Goal: Task Accomplishment & Management: Manage account settings

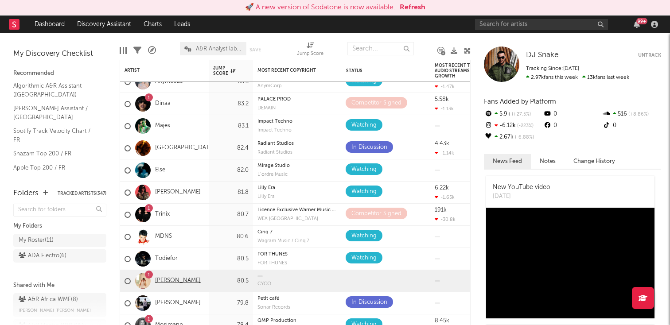
click at [176, 283] on link "[PERSON_NAME]" at bounding box center [178, 281] width 46 height 8
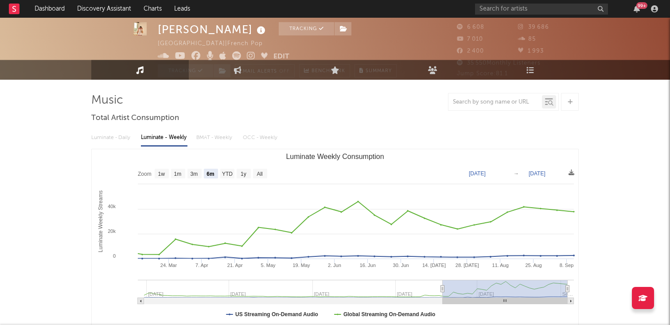
scroll to position [27, 0]
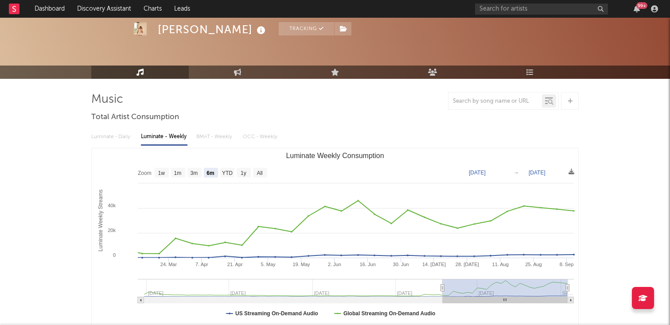
click at [169, 172] on rect "Luminate Weekly Consumption" at bounding box center [335, 236] width 486 height 177
click at [161, 174] on text "1w" at bounding box center [161, 173] width 7 height 6
select select "1w"
type input "2025-09-05"
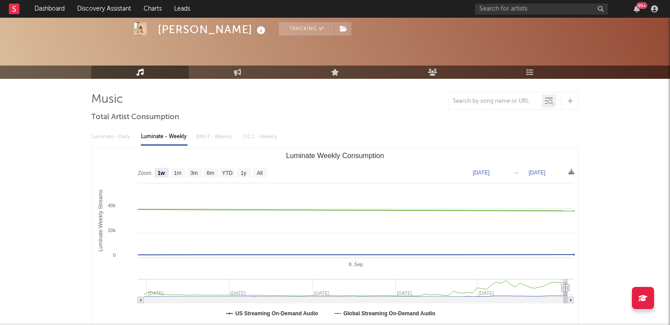
click at [208, 170] on text "6m" at bounding box center [211, 173] width 8 height 6
select select "6m"
type input "2025-03-11"
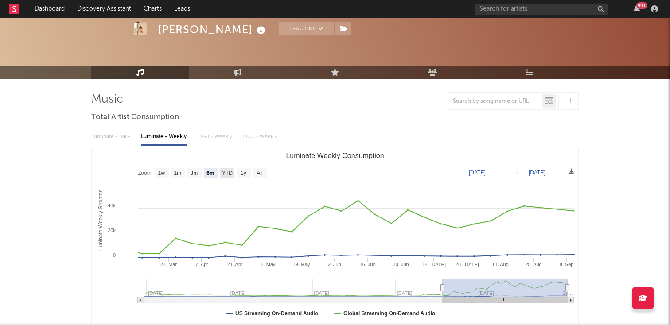
click at [229, 174] on text "YTD" at bounding box center [227, 173] width 11 height 6
select select "YTD"
type input "2025-01-01"
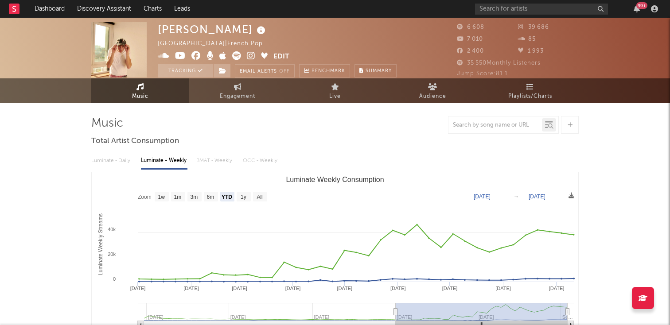
scroll to position [0, 0]
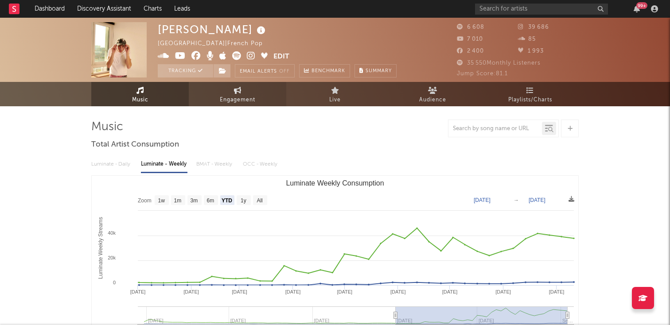
click at [247, 99] on span "Engagement" at bounding box center [237, 100] width 35 height 11
select select "1w"
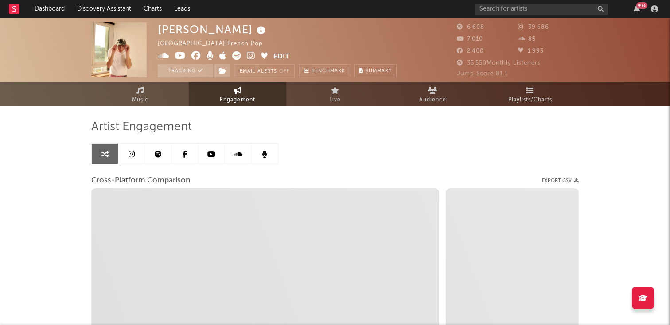
select select "1m"
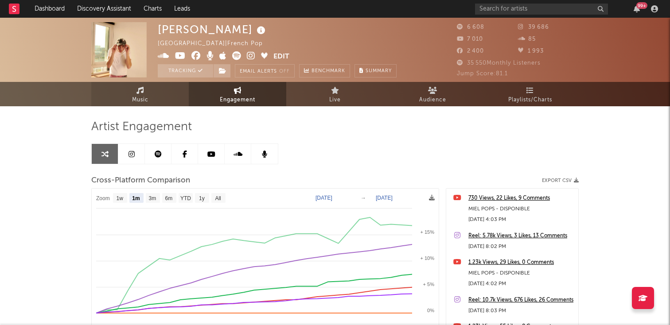
click at [161, 97] on link "Music" at bounding box center [139, 94] width 97 height 24
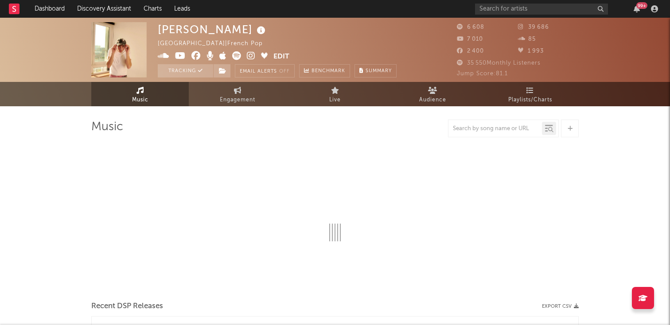
select select "6m"
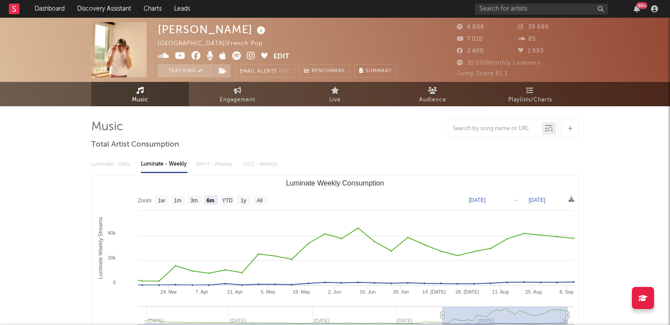
click at [280, 55] on button "Edit" at bounding box center [281, 56] width 16 height 11
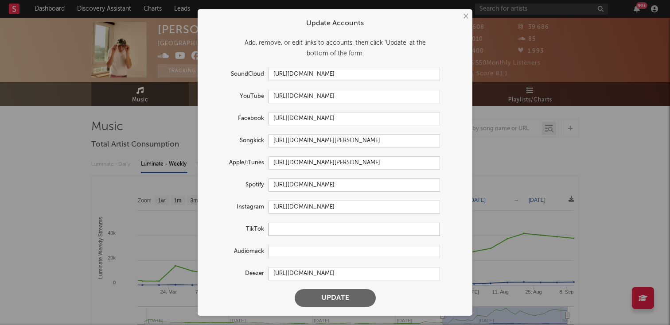
click at [283, 225] on input "text" at bounding box center [353, 229] width 171 height 13
paste input "https://www.tiktok.com/@arthurelyyyy"
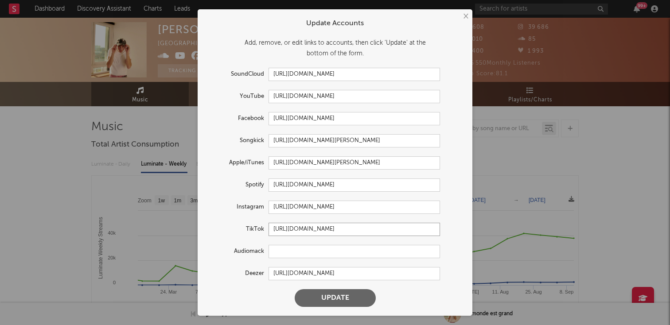
type input "https://www.tiktok.com/@arthurelyyyy"
click at [329, 299] on button "Update" at bounding box center [335, 298] width 81 height 18
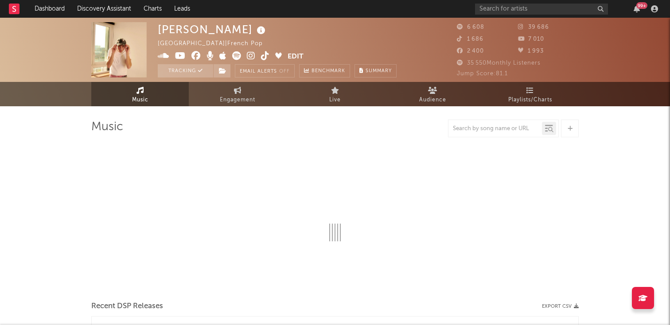
select select "6m"
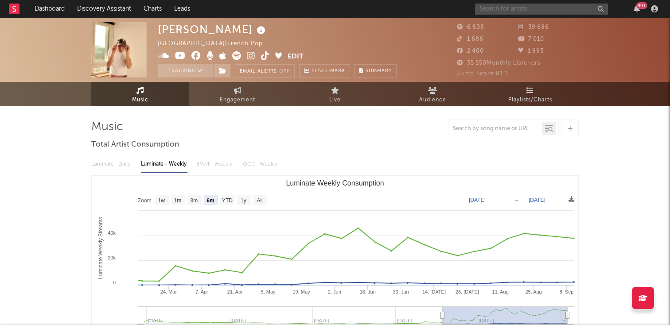
click at [540, 7] on input "text" at bounding box center [541, 9] width 133 height 11
type input "Elay"
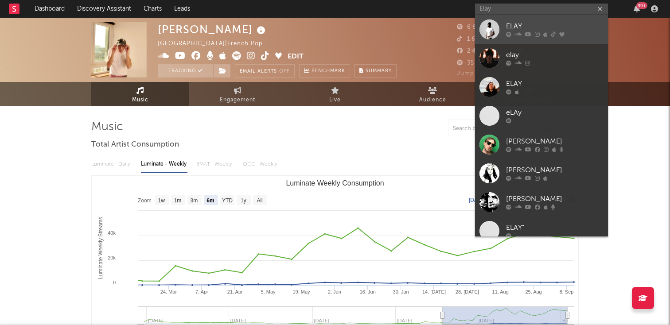
click at [504, 16] on link "ELAY" at bounding box center [541, 29] width 133 height 29
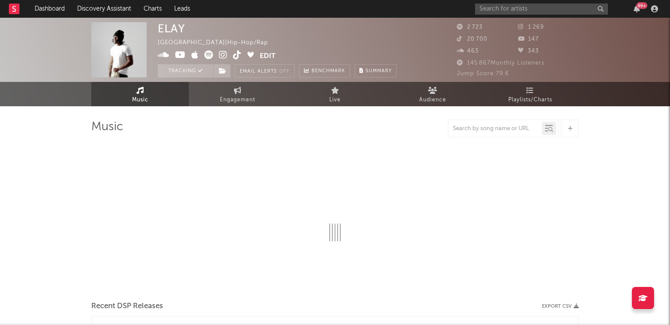
select select "1w"
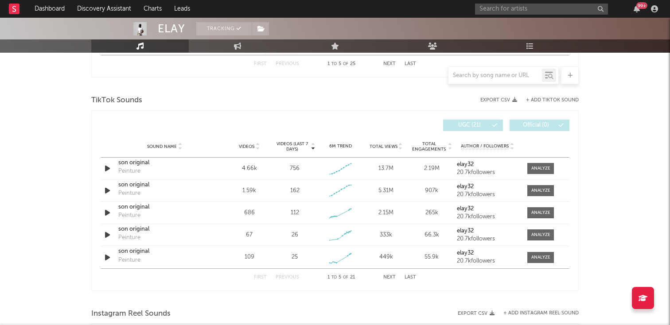
scroll to position [564, 0]
click at [402, 148] on icon at bounding box center [400, 150] width 4 height 4
click at [260, 149] on div "Videos" at bounding box center [249, 147] width 41 height 7
click at [46, 6] on link "Dashboard" at bounding box center [49, 9] width 43 height 18
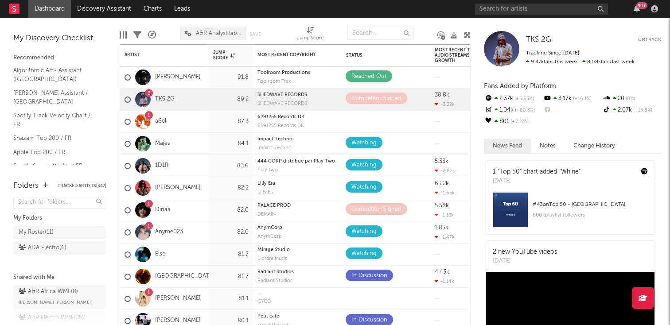
click at [155, 120] on div "1 a6el" at bounding box center [145, 122] width 42 height 26
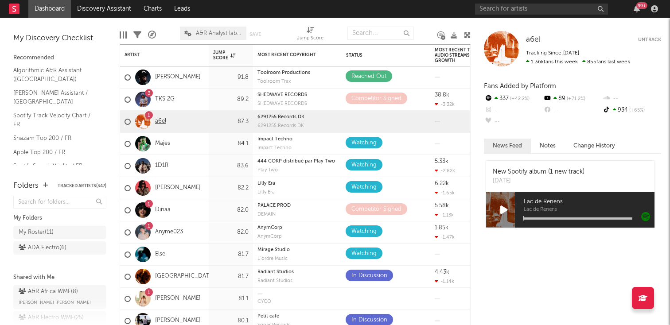
click at [159, 120] on link "a6el" at bounding box center [160, 122] width 11 height 8
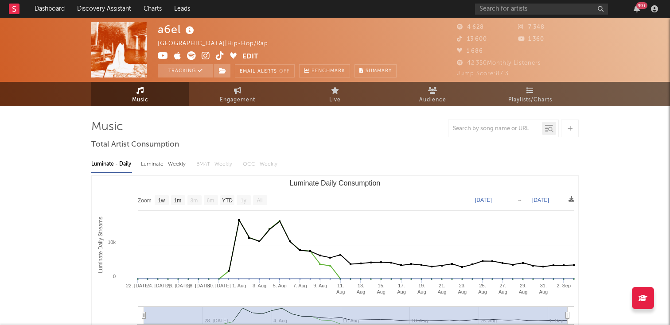
click at [246, 55] on button "Edit" at bounding box center [250, 56] width 16 height 11
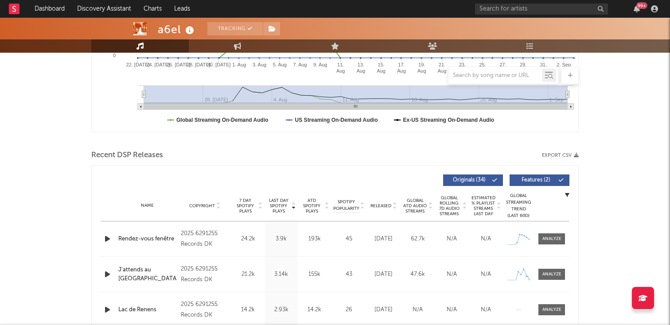
scroll to position [252, 0]
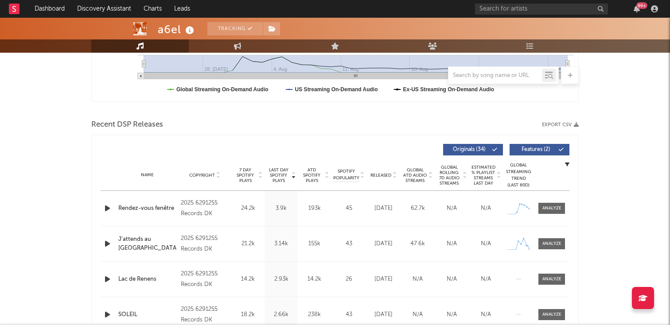
click at [293, 178] on icon at bounding box center [293, 177] width 4 height 4
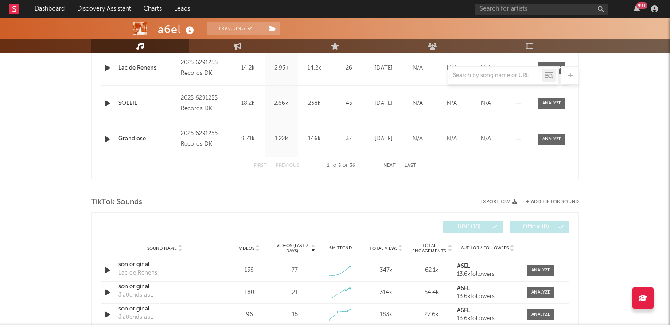
scroll to position [508, 0]
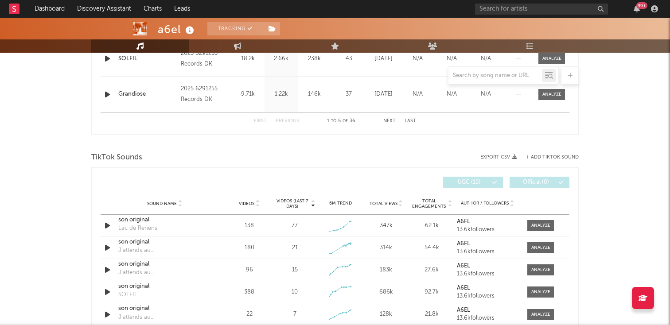
click at [256, 207] on icon at bounding box center [257, 206] width 4 height 4
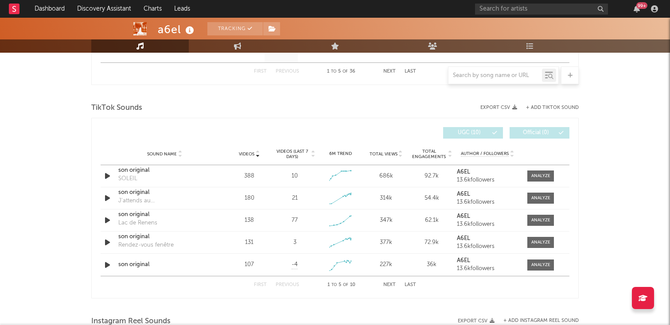
scroll to position [555, 0]
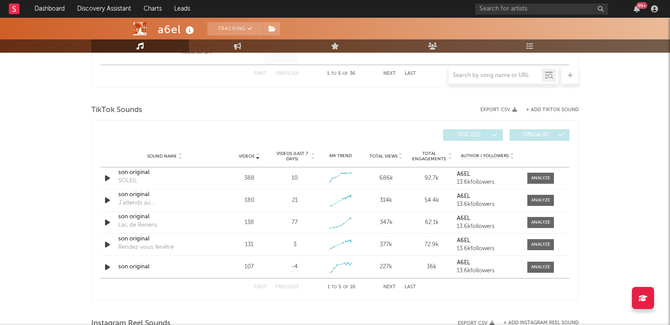
click at [404, 160] on div "Sound Name Videos Videos (last 7 days) Weekly Growth % 6M Trend Total Views Tot…" at bounding box center [335, 156] width 469 height 22
click at [400, 160] on div "Sound Name Videos Videos (last 7 days) Weekly Growth % 6M Trend Total Views Tot…" at bounding box center [335, 156] width 469 height 22
click at [400, 159] on icon at bounding box center [400, 158] width 4 height 4
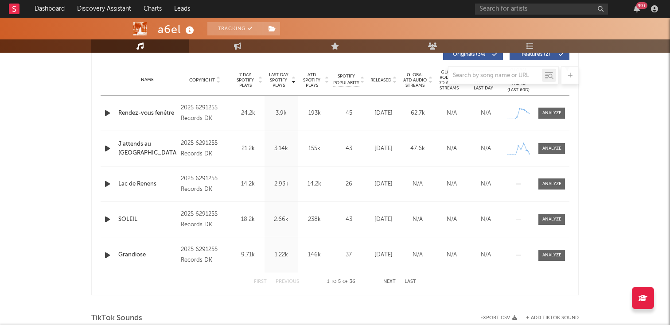
scroll to position [332, 0]
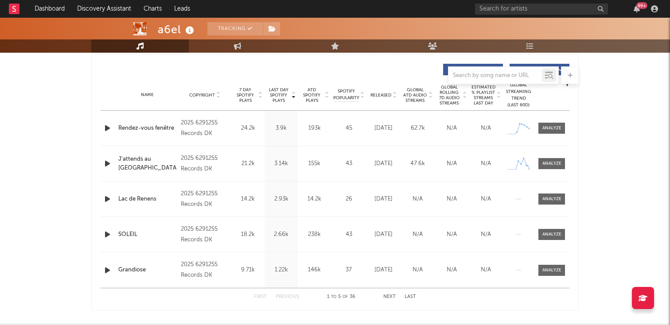
click at [256, 98] on span "7 Day Spotify Plays" at bounding box center [244, 95] width 23 height 16
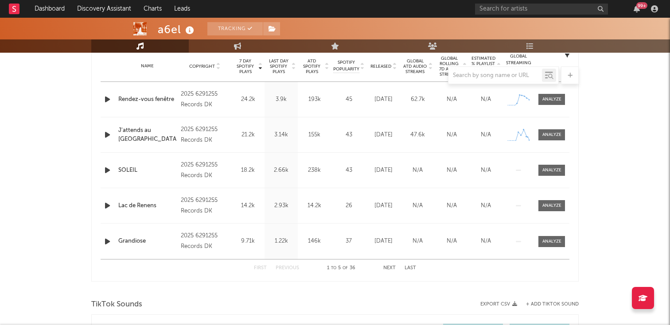
scroll to position [367, 0]
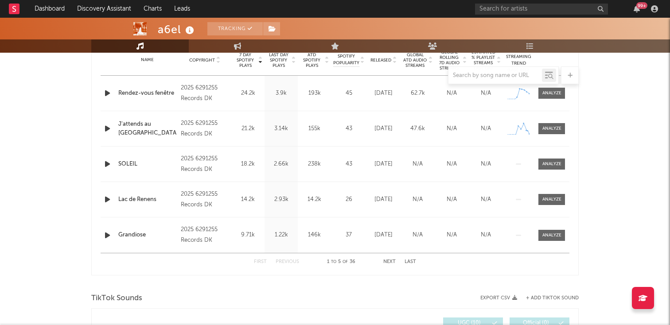
click at [386, 263] on button "Next" at bounding box center [389, 262] width 12 height 5
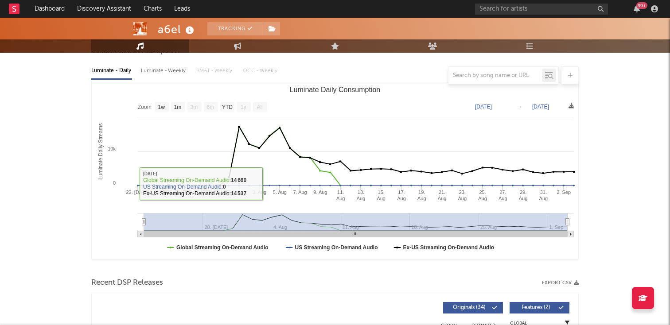
scroll to position [82, 0]
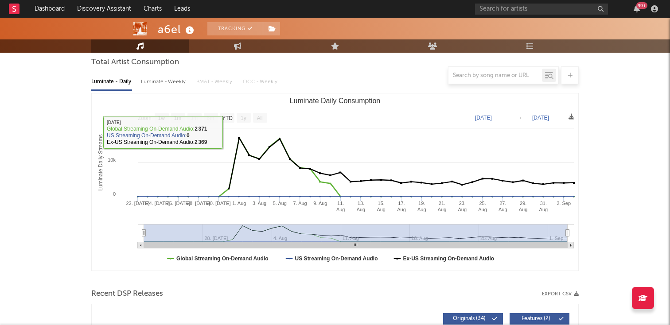
click at [227, 110] on rect "Luminate Daily Consumption" at bounding box center [335, 181] width 486 height 177
click at [227, 111] on rect "Luminate Daily Consumption" at bounding box center [335, 181] width 486 height 177
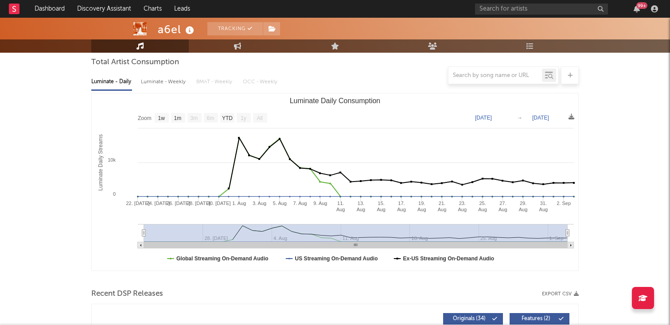
click at [227, 111] on rect "Luminate Daily Consumption" at bounding box center [335, 181] width 486 height 177
click at [226, 116] on text "YTD" at bounding box center [227, 118] width 11 height 6
click at [228, 116] on text "YTD" at bounding box center [226, 118] width 11 height 6
click at [233, 108] on rect "Luminate Daily Consumption" at bounding box center [335, 181] width 486 height 177
click at [176, 119] on text "1m" at bounding box center [178, 118] width 8 height 6
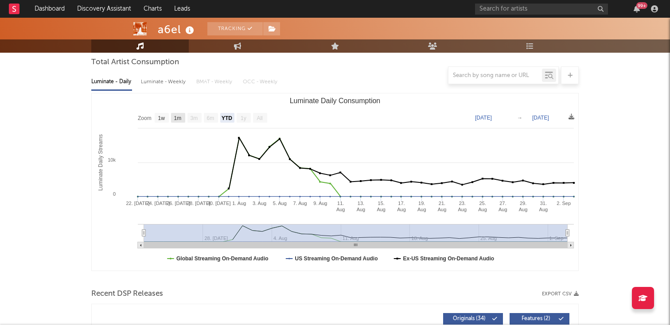
select select "1m"
type input "2025-08-03"
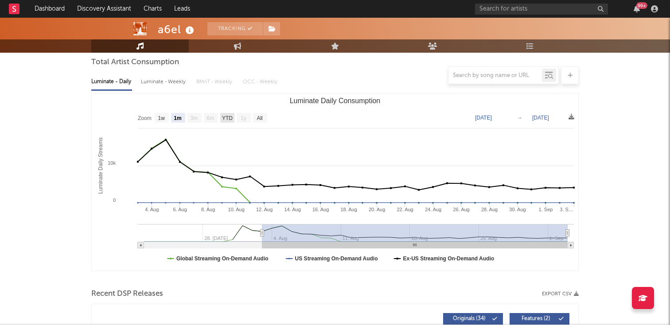
click at [225, 117] on text "YTD" at bounding box center [227, 118] width 11 height 6
select select "YTD"
type input "2025-07-22"
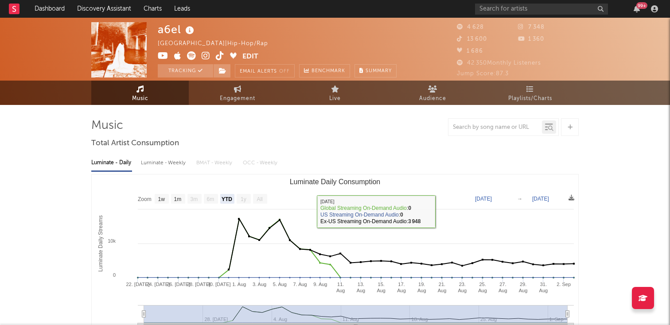
scroll to position [0, 0]
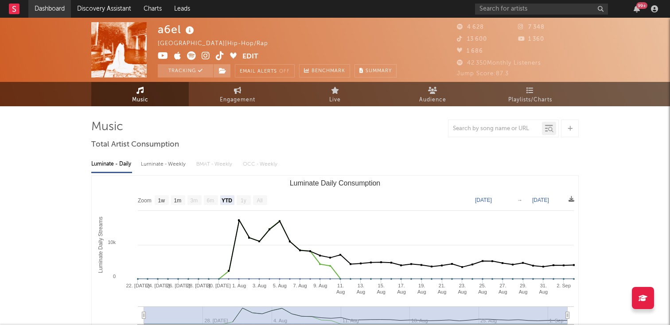
click at [53, 3] on link "Dashboard" at bounding box center [49, 9] width 43 height 18
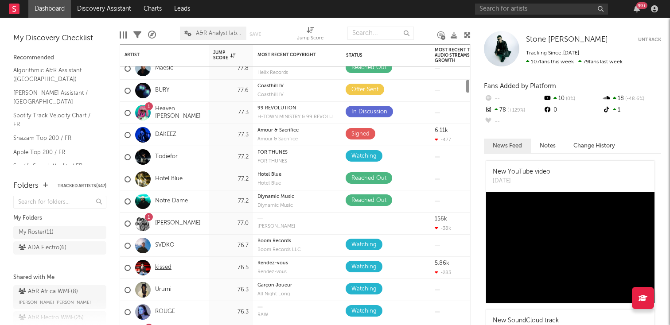
click at [157, 265] on link "kissed" at bounding box center [163, 268] width 16 height 8
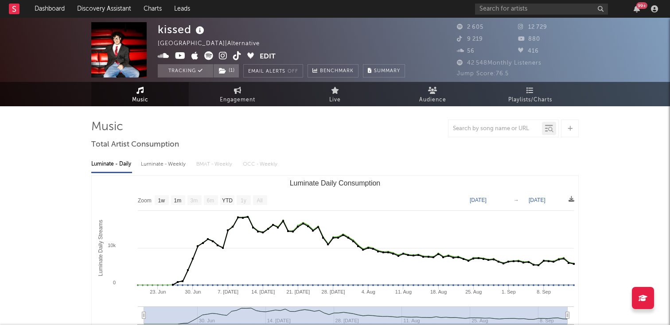
select select "1w"
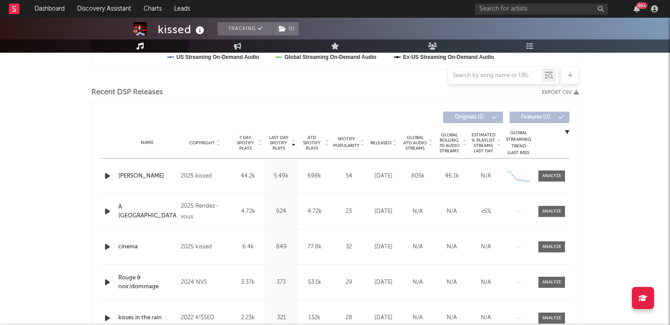
scroll to position [292, 0]
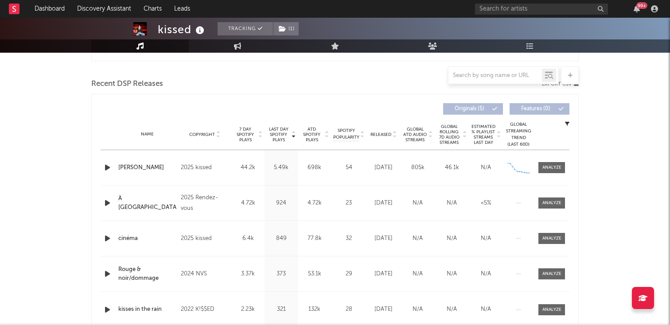
click at [256, 140] on span "7 Day Spotify Plays" at bounding box center [244, 135] width 23 height 16
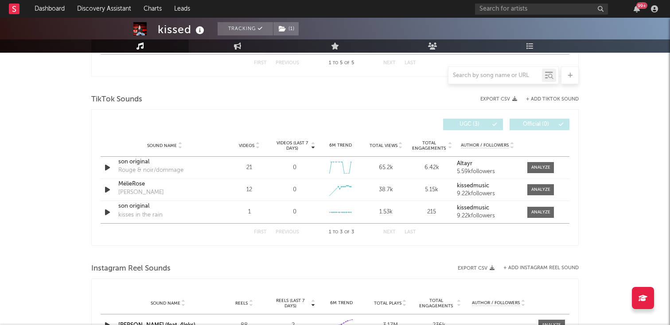
scroll to position [564, 0]
click at [260, 146] on div "Videos" at bounding box center [249, 147] width 41 height 7
click at [260, 151] on div "Sound Name Videos Videos (last 7 days) Weekly Growth % 6M Trend Total Views Tot…" at bounding box center [335, 147] width 469 height 22
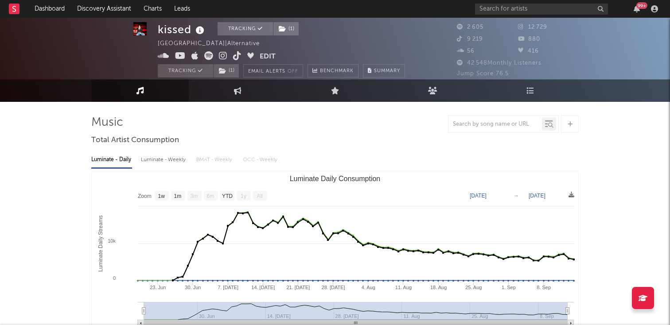
scroll to position [0, 0]
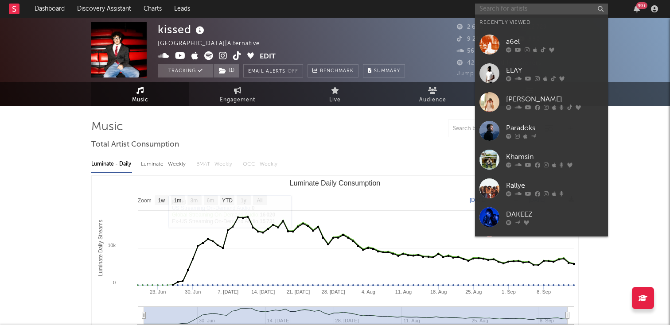
click at [498, 11] on input "text" at bounding box center [541, 9] width 133 height 11
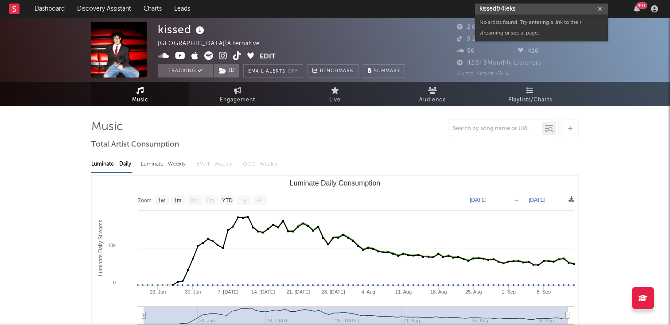
click at [518, 5] on input "kissed&4leks" at bounding box center [541, 9] width 133 height 11
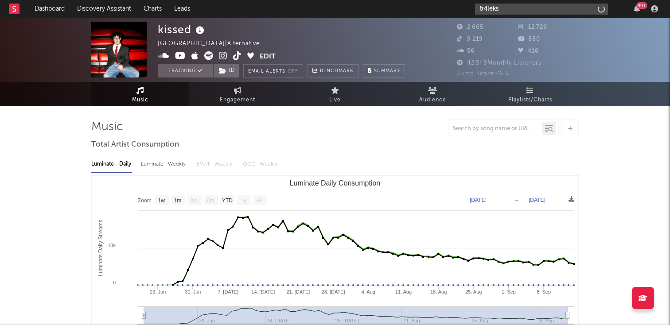
click at [516, 5] on input "&4leks" at bounding box center [541, 9] width 133 height 11
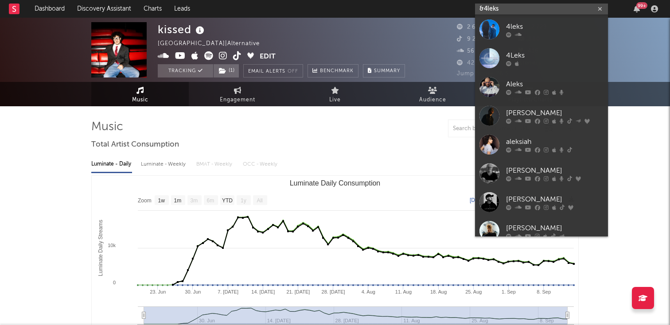
click at [516, 5] on input "&4leks" at bounding box center [541, 9] width 133 height 11
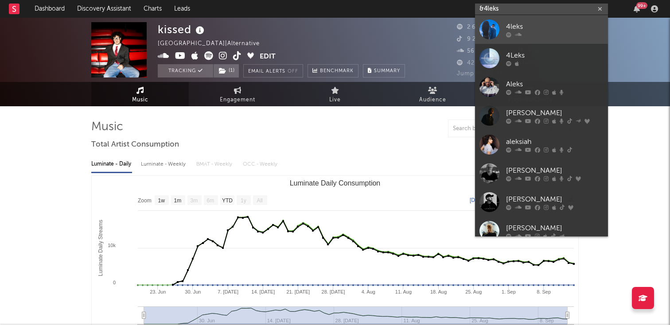
type input "&4leks"
click at [526, 21] on div "4leks" at bounding box center [554, 26] width 97 height 11
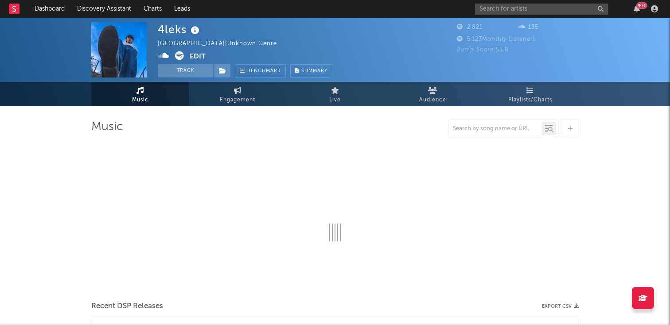
select select "6m"
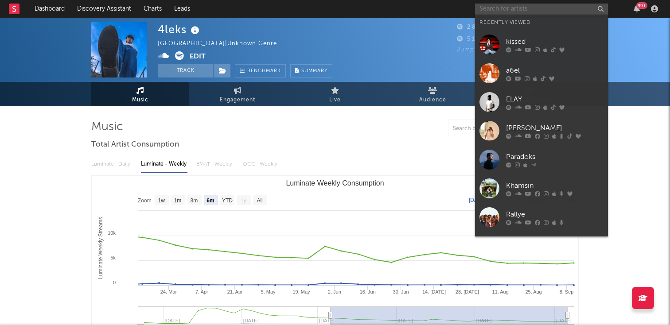
click at [504, 10] on input "text" at bounding box center [541, 9] width 133 height 11
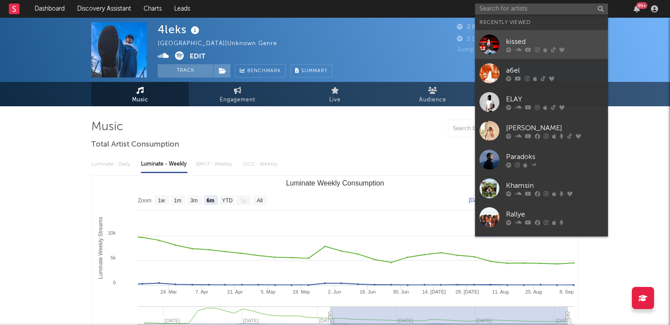
click at [505, 32] on link "kissed" at bounding box center [541, 44] width 133 height 29
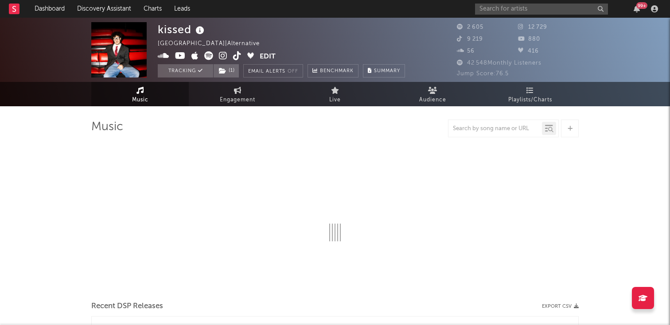
select select "1w"
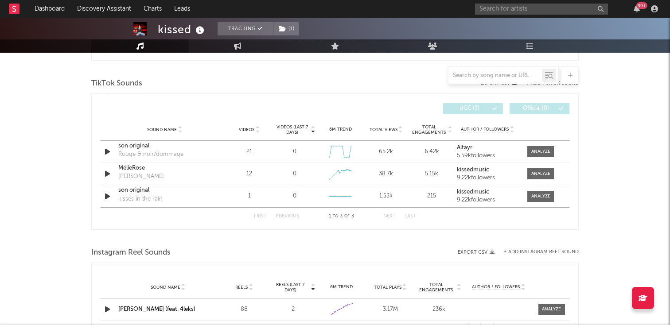
scroll to position [578, 0]
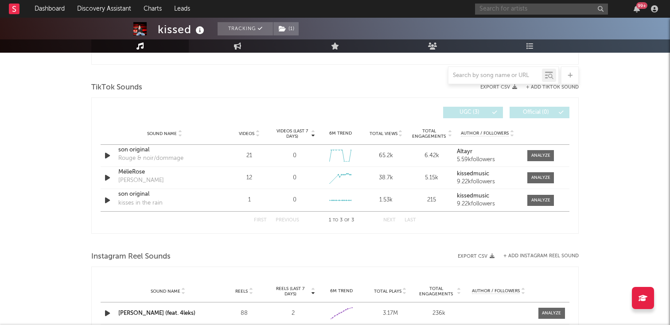
click at [484, 10] on input "text" at bounding box center [541, 9] width 133 height 11
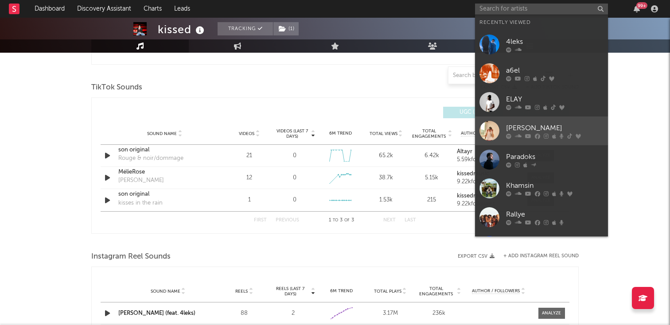
click at [520, 123] on div "[PERSON_NAME]" at bounding box center [554, 128] width 97 height 11
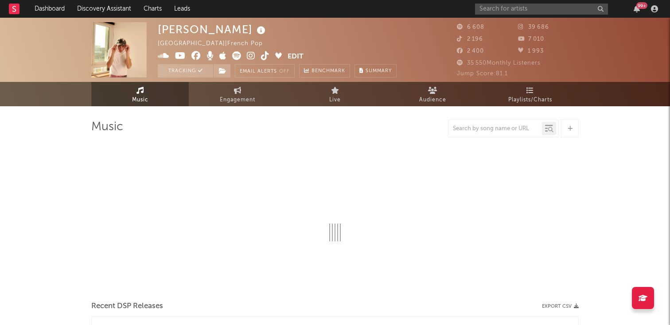
select select "6m"
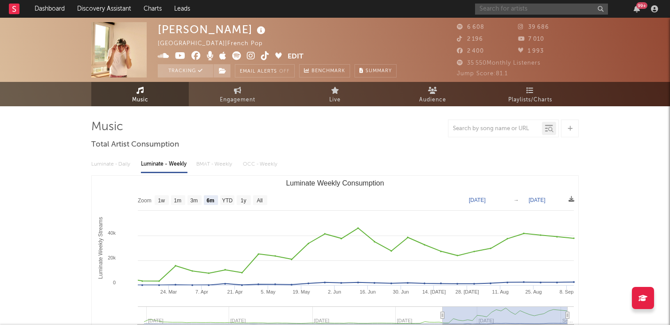
click at [488, 6] on input "text" at bounding box center [541, 9] width 133 height 11
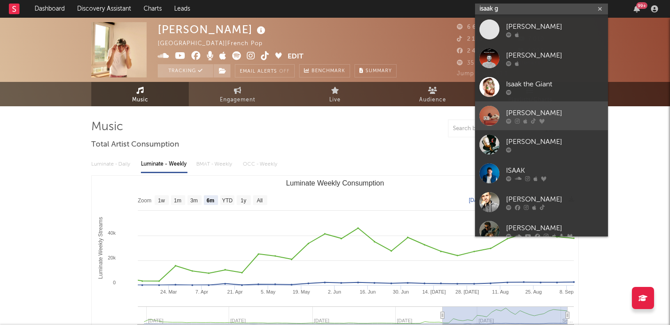
type input "isaak g"
click at [536, 120] on div at bounding box center [554, 120] width 97 height 5
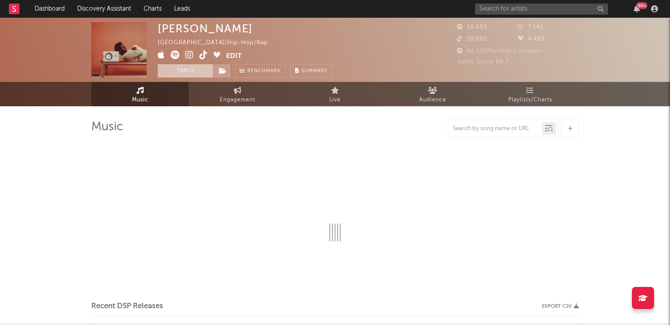
click at [193, 72] on button "Track" at bounding box center [185, 70] width 55 height 13
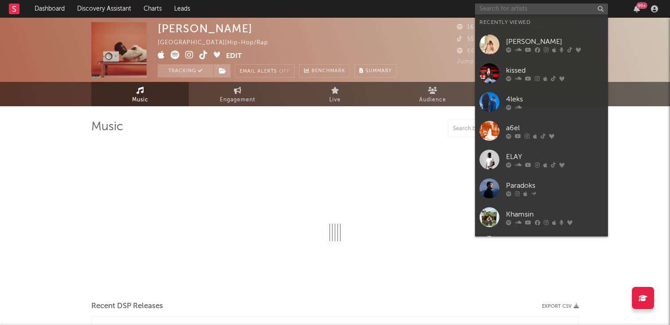
click at [507, 13] on input "text" at bounding box center [541, 9] width 133 height 11
select select "6m"
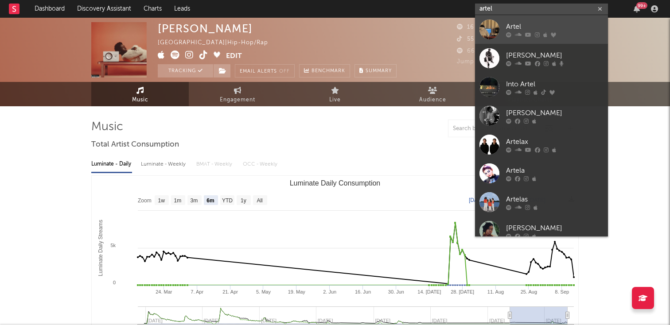
type input "artel"
click at [513, 24] on div "Artel" at bounding box center [554, 26] width 97 height 11
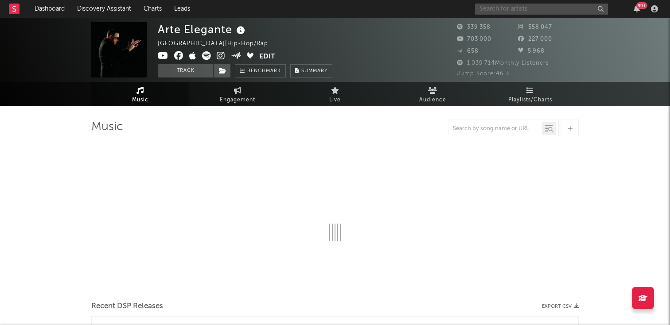
click at [516, 7] on input "text" at bounding box center [541, 9] width 133 height 11
type input "art"
select select "6m"
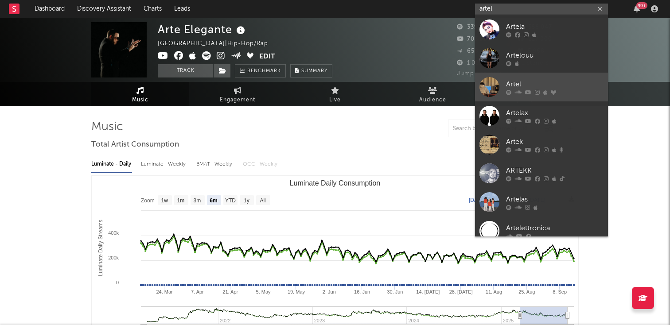
type input "artel"
click at [518, 89] on div "Artel" at bounding box center [554, 84] width 97 height 11
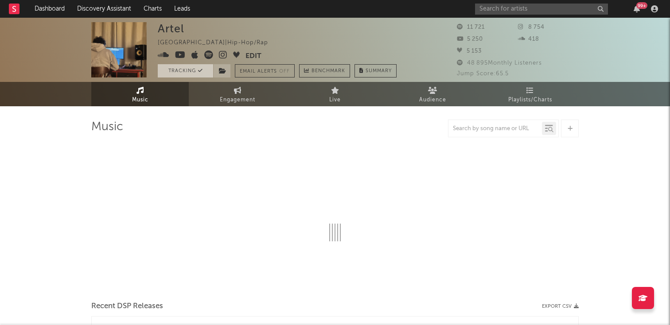
select select "6m"
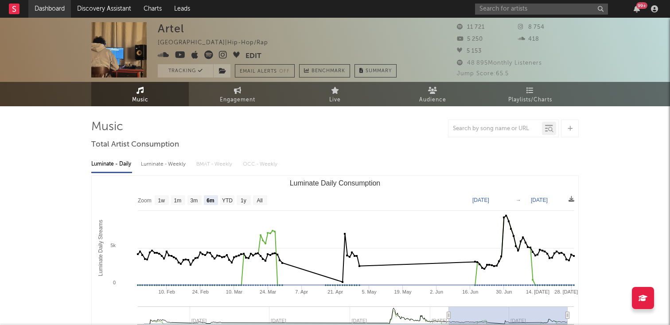
click at [58, 7] on link "Dashboard" at bounding box center [49, 9] width 43 height 18
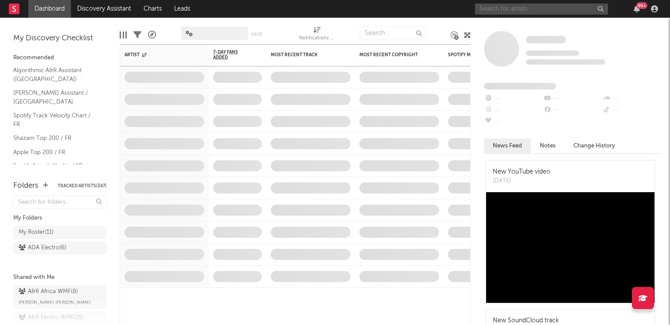
click at [531, 12] on input "text" at bounding box center [541, 9] width 133 height 11
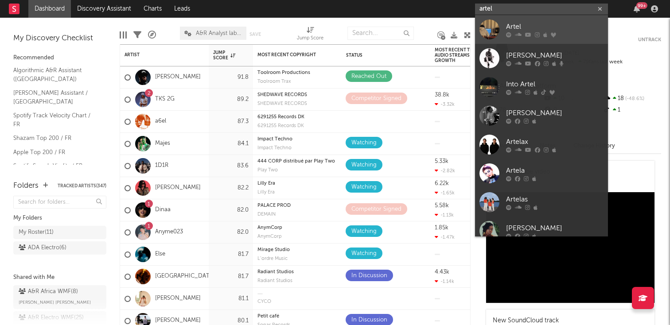
type input "artel"
click at [530, 27] on div "Artel" at bounding box center [554, 26] width 97 height 11
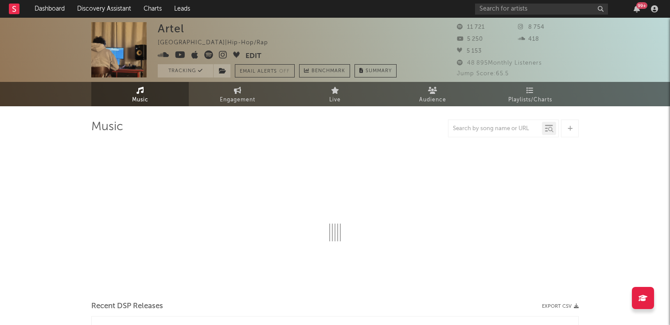
click at [253, 58] on button "Edit" at bounding box center [253, 56] width 16 height 11
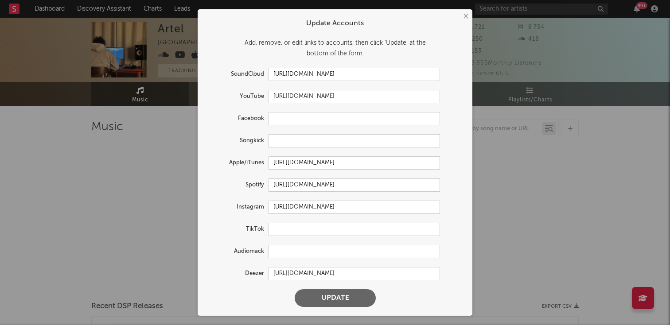
select select "6m"
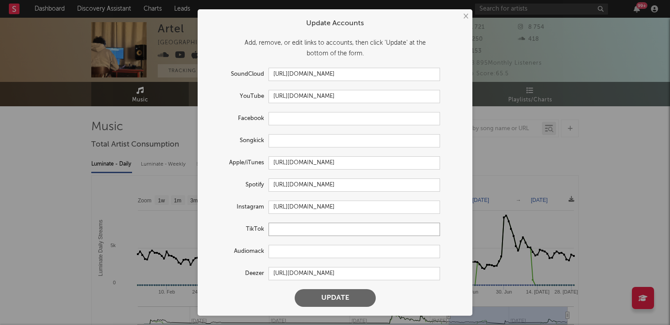
click at [291, 227] on input "text" at bounding box center [353, 229] width 171 height 13
paste input "https://www.tiktok.com/@artel8o8"
type input "https://www.tiktok.com/@artel8o8"
click at [337, 299] on button "Update" at bounding box center [335, 298] width 81 height 18
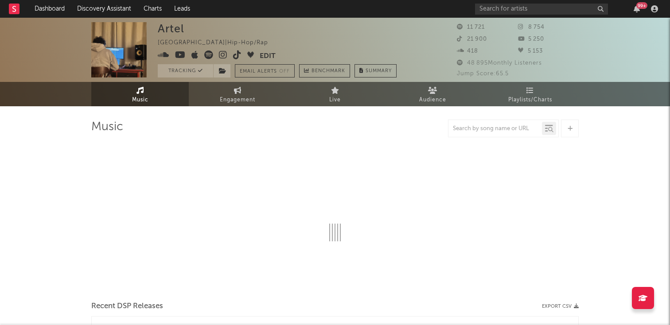
select select "6m"
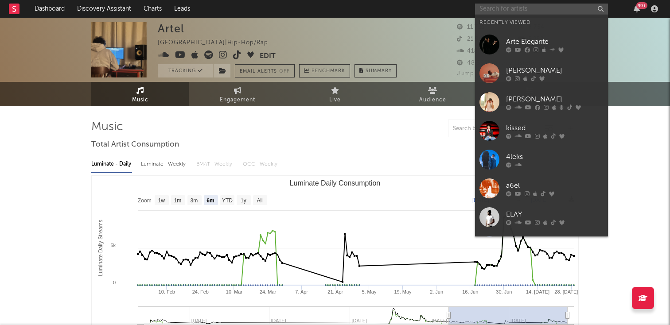
click at [508, 4] on input "text" at bounding box center [541, 9] width 133 height 11
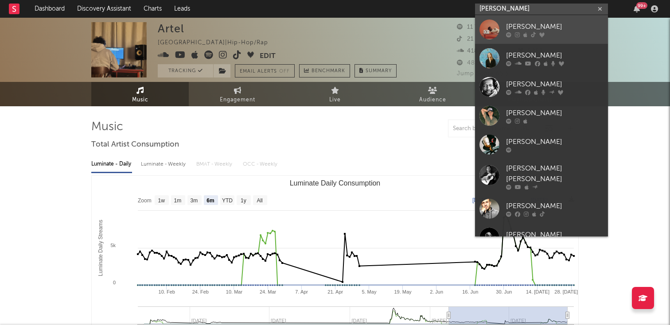
type input "isaac g"
click at [518, 24] on div "Isaac G" at bounding box center [554, 26] width 97 height 11
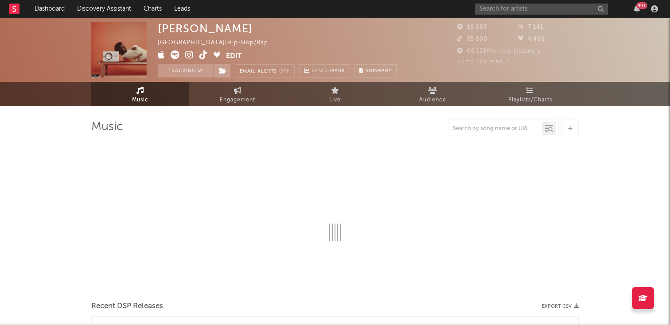
click at [239, 52] on button "Edit" at bounding box center [234, 56] width 16 height 11
select select "6m"
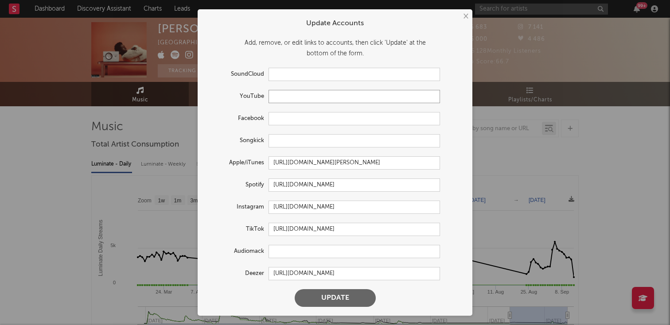
click at [286, 94] on input "text" at bounding box center [353, 96] width 171 height 13
paste input "https://www.youtube.com/@IsaacgOfficiel"
type input "https://www.youtube.com/@IsaacgOfficiel"
click at [315, 294] on button "Update" at bounding box center [335, 298] width 81 height 18
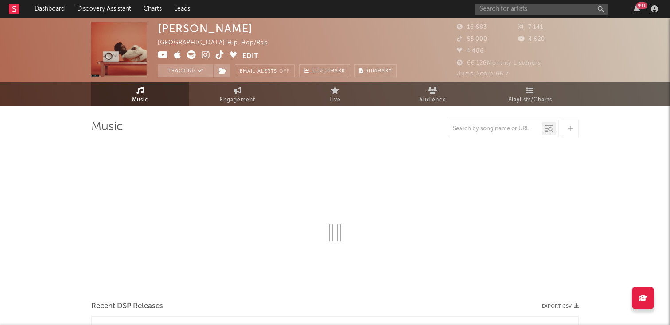
select select "6m"
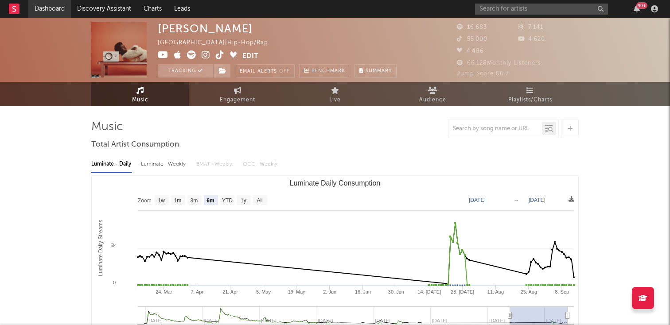
click at [65, 8] on link "Dashboard" at bounding box center [49, 9] width 43 height 18
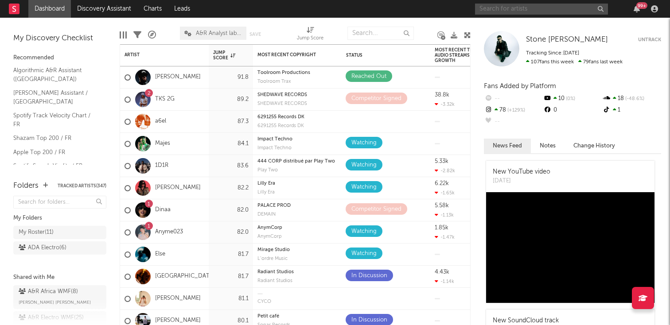
click at [500, 7] on input "text" at bounding box center [541, 9] width 133 height 11
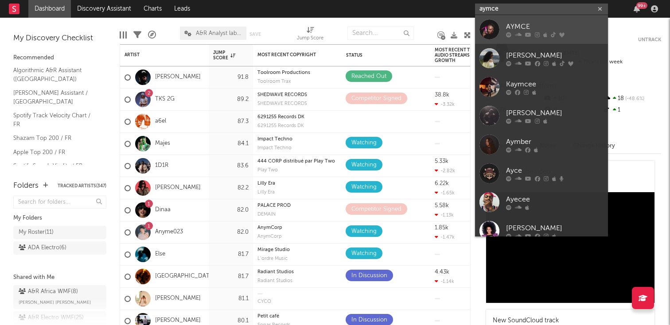
type input "aymce"
click at [518, 23] on div "AYMCE" at bounding box center [554, 26] width 97 height 11
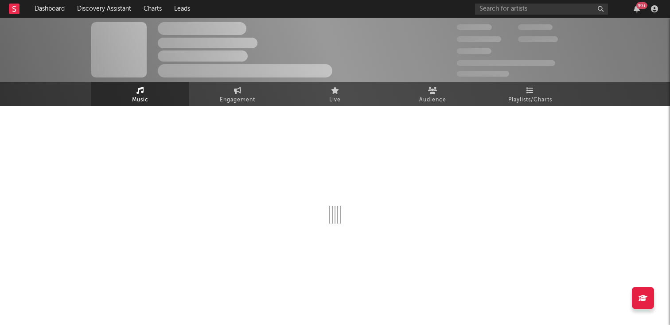
select select "1w"
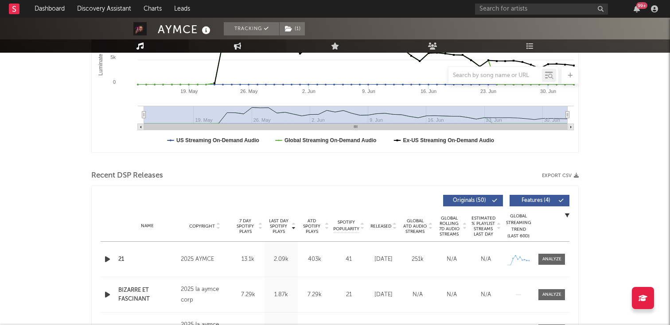
scroll to position [237, 0]
